Goal: Information Seeking & Learning: Learn about a topic

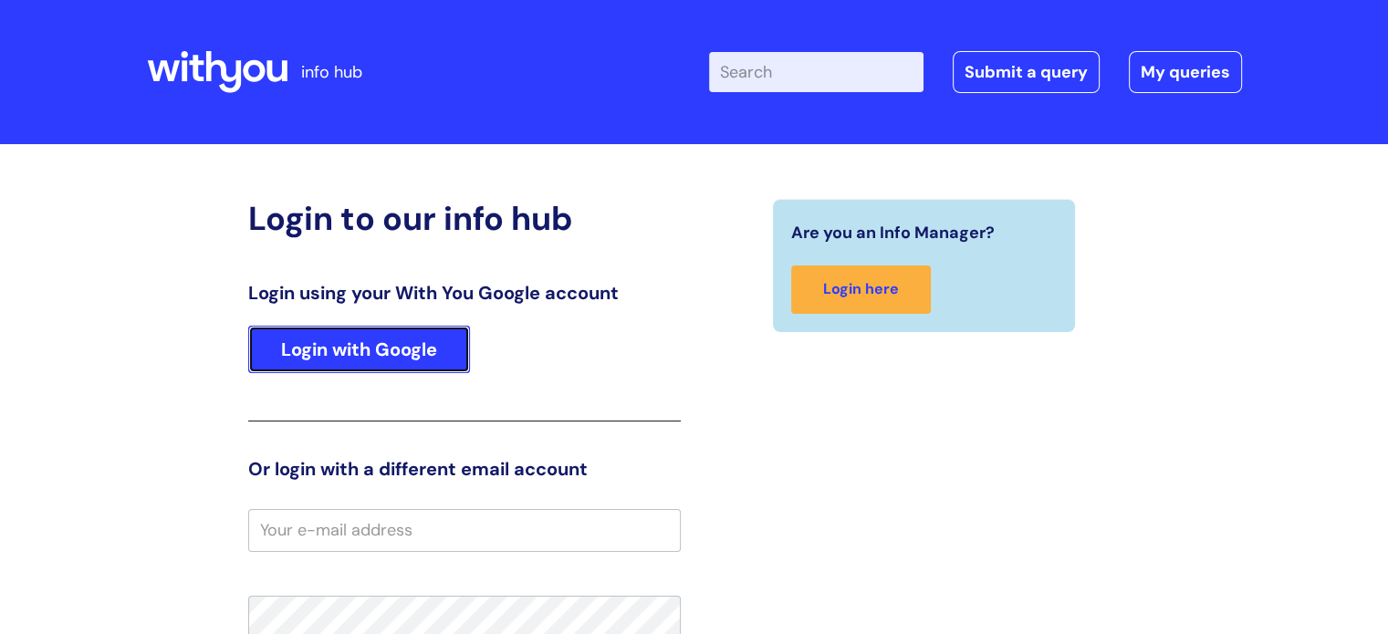
click at [337, 332] on link "Login with Google" at bounding box center [359, 349] width 222 height 47
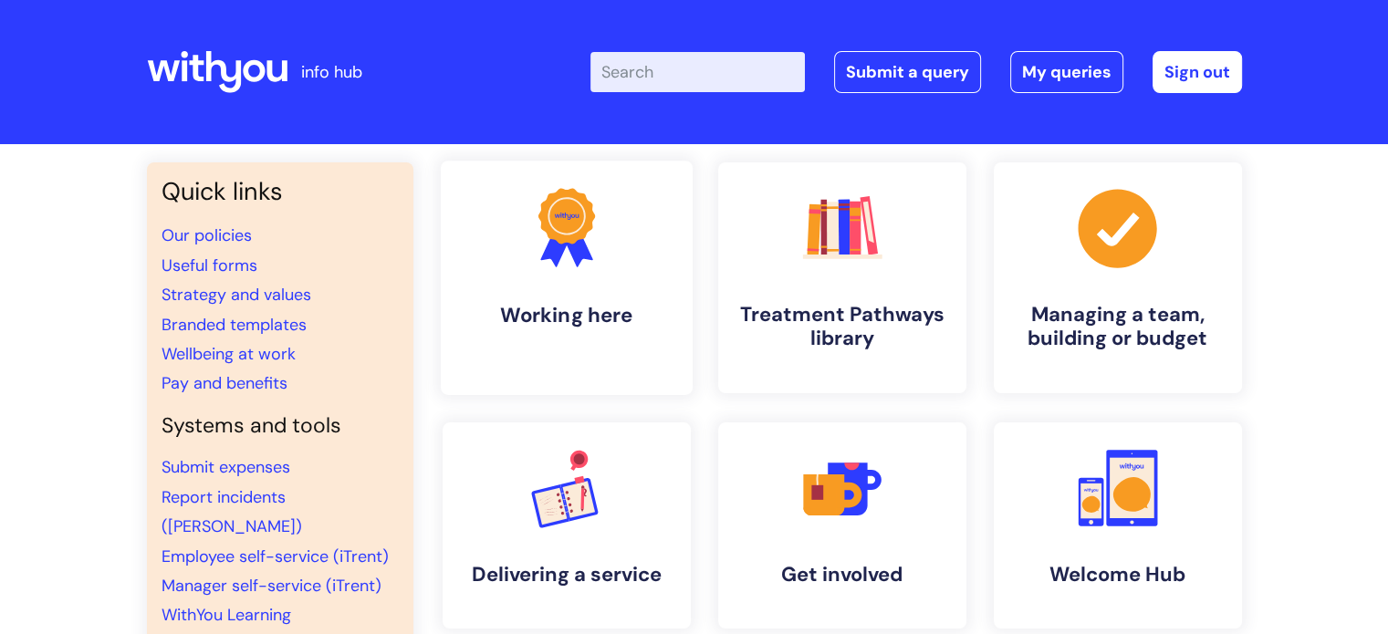
click at [534, 280] on link ".cls-1{fill:#f89b22;}.cls-1,.cls-2,.cls-3{stroke-width:0px;}.cls-2{fill:#2d3cff…" at bounding box center [566, 278] width 252 height 235
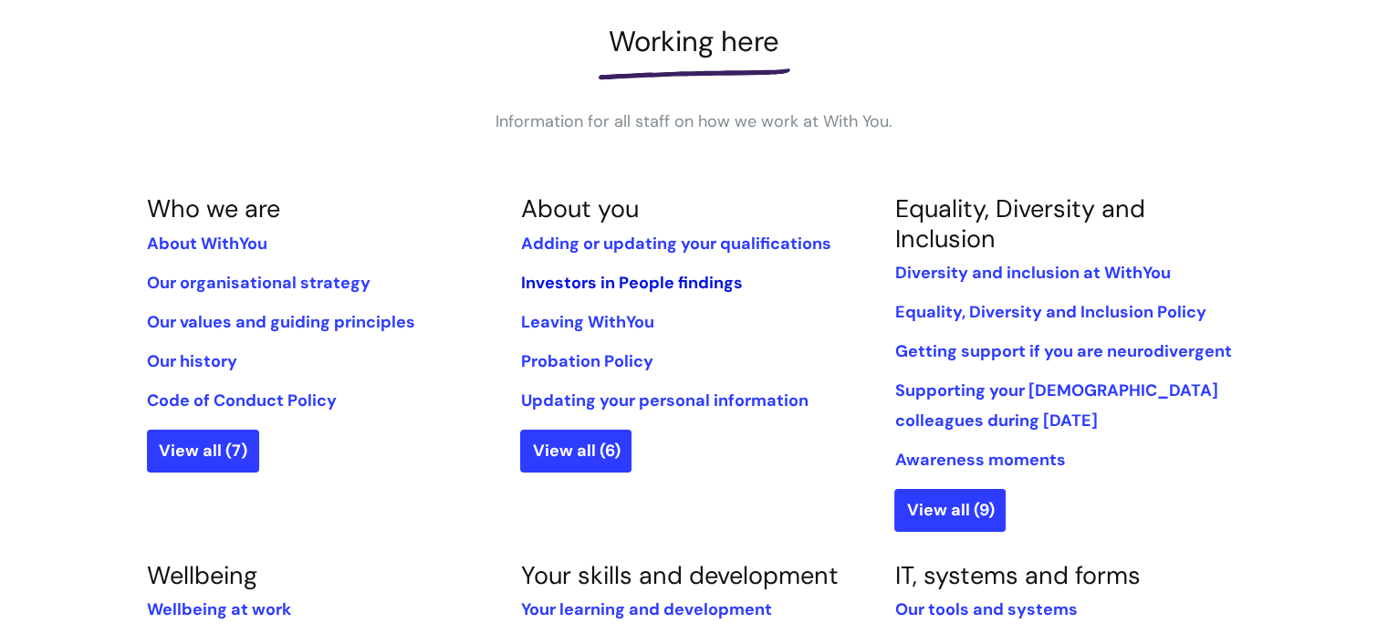
scroll to position [456, 0]
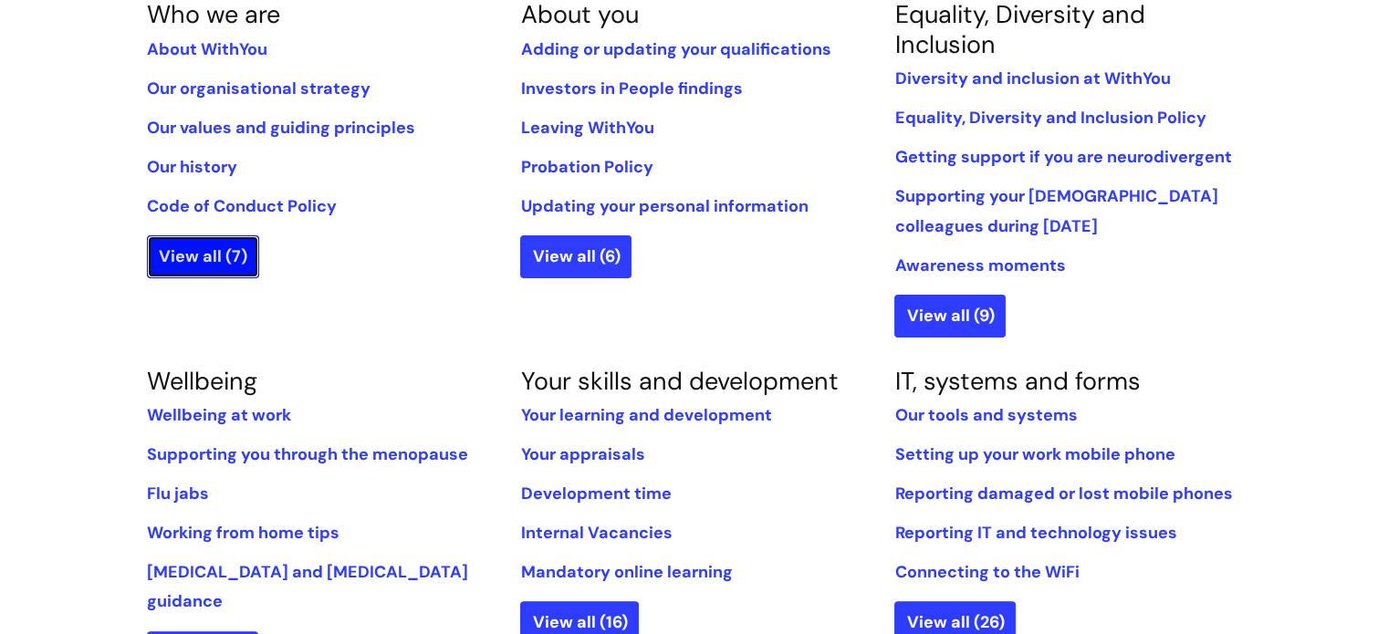
click at [234, 255] on link "View all (7)" at bounding box center [203, 256] width 112 height 42
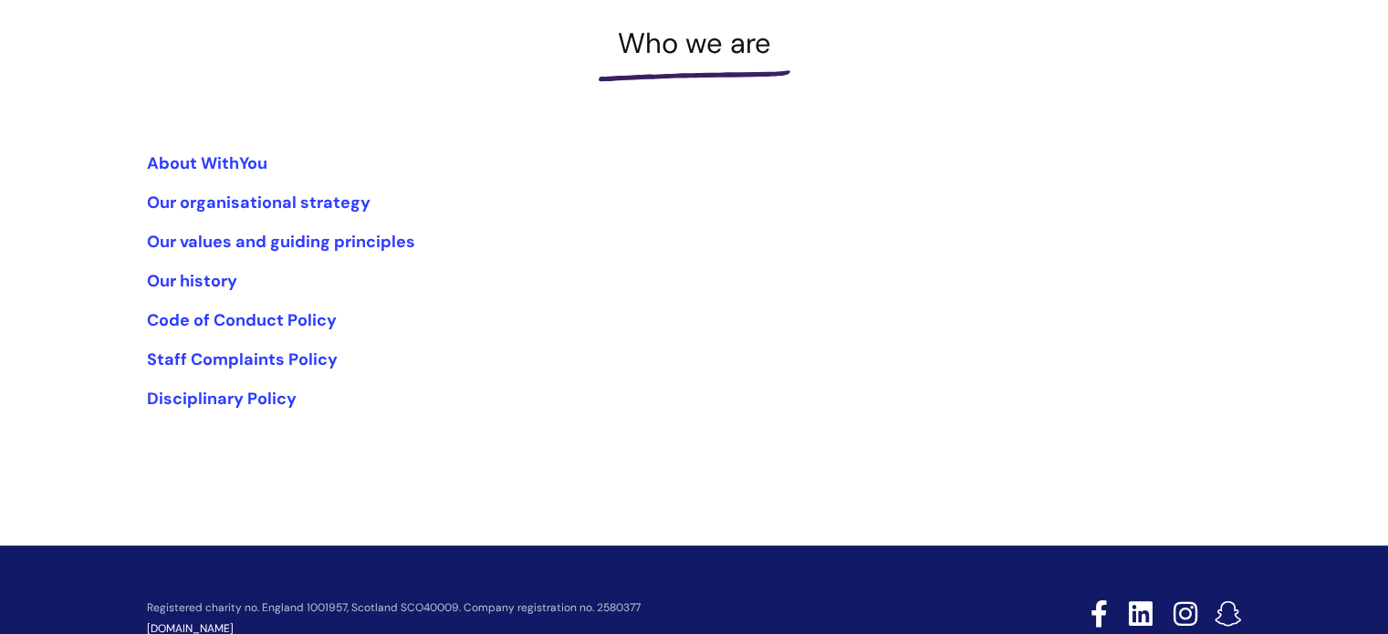
scroll to position [274, 0]
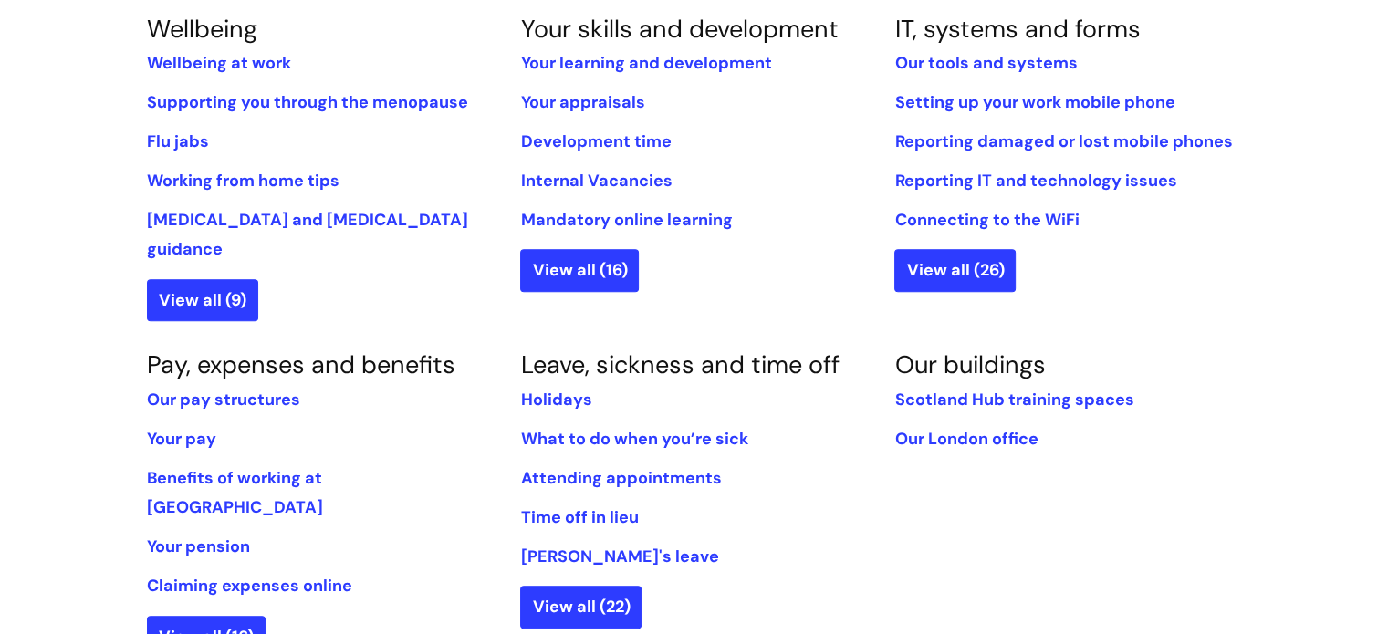
scroll to position [821, 0]
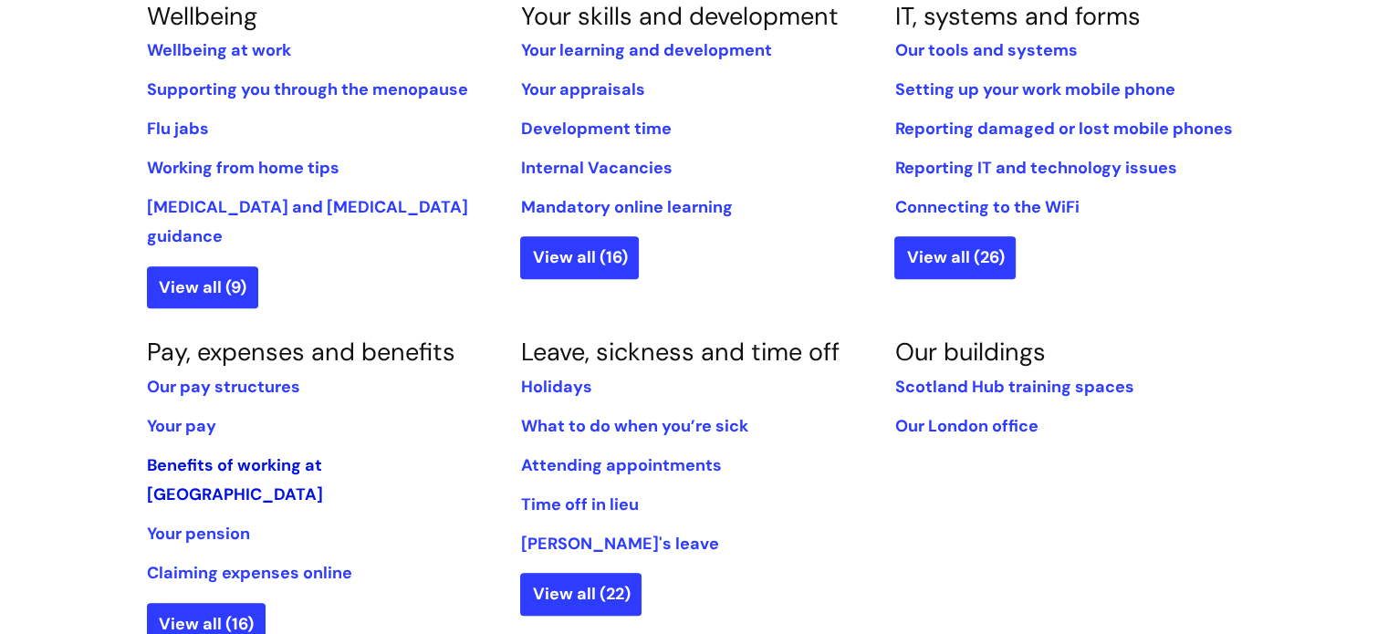
click at [218, 454] on link "Benefits of working at [GEOGRAPHIC_DATA]" at bounding box center [235, 479] width 176 height 51
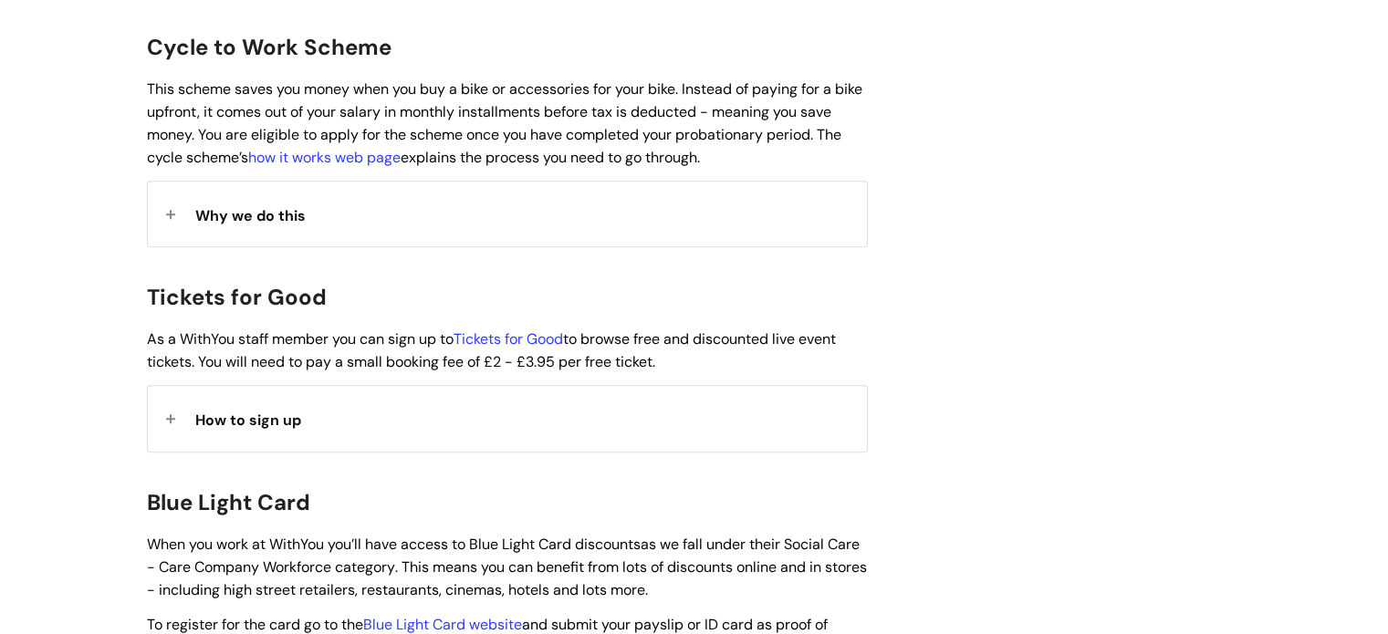
scroll to position [1551, 0]
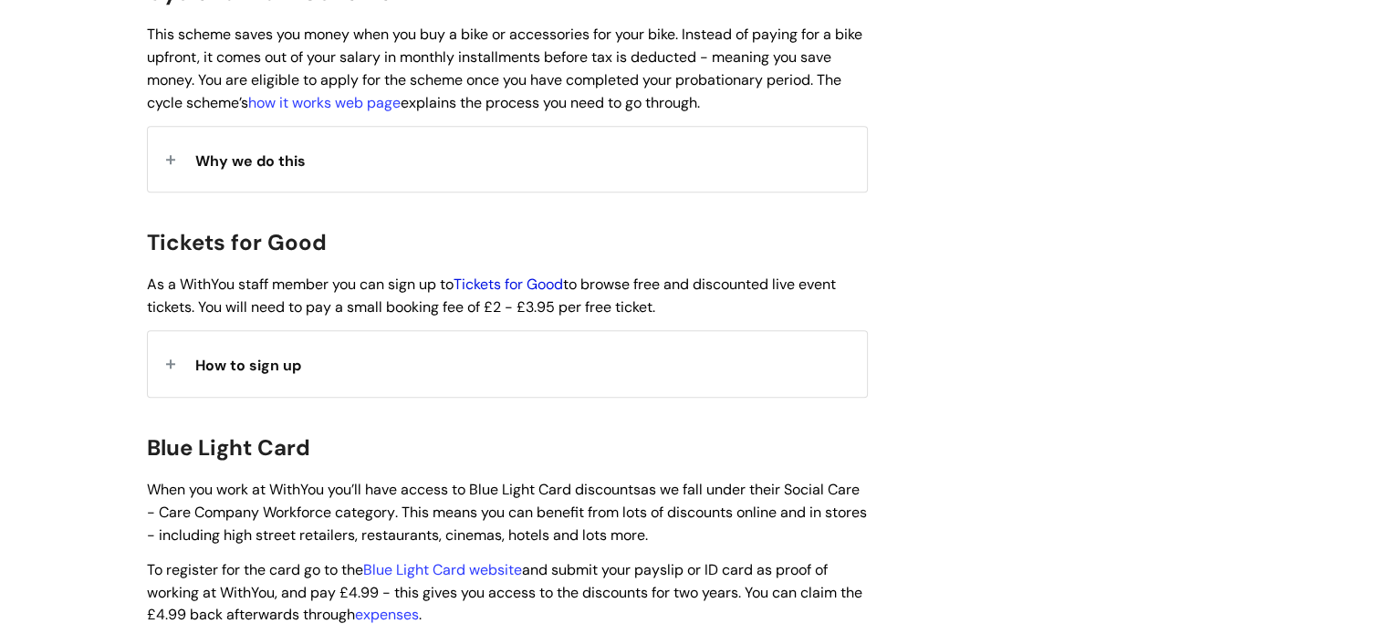
click at [503, 275] on link "Tickets for Good" at bounding box center [509, 284] width 110 height 19
